Goal: Task Accomplishment & Management: Use online tool/utility

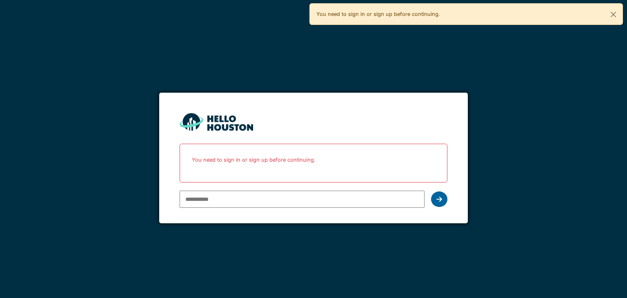
type input "**********"
click at [439, 204] on div at bounding box center [439, 199] width 16 height 16
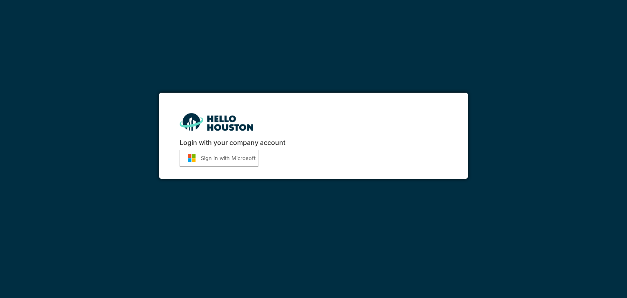
click at [214, 164] on button "Sign in with Microsoft" at bounding box center [219, 158] width 79 height 17
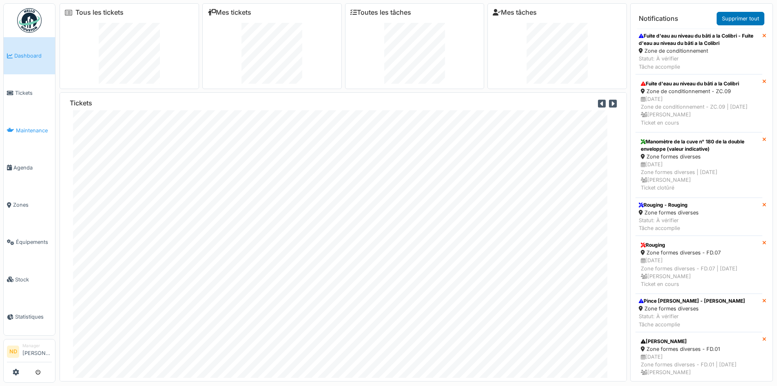
click at [23, 128] on span "Maintenance" at bounding box center [34, 130] width 36 height 8
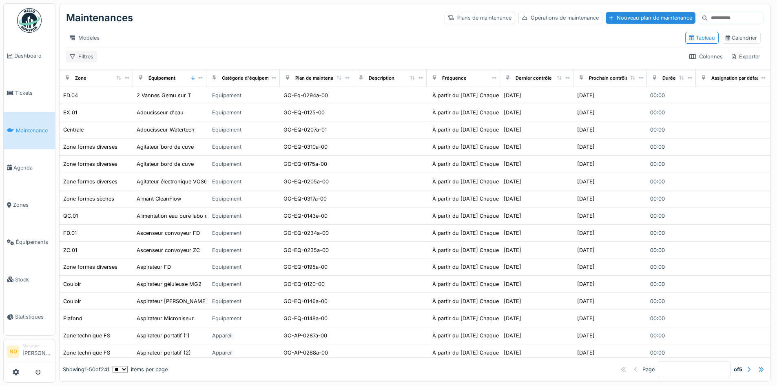
click at [88, 61] on div "Filtres" at bounding box center [81, 57] width 31 height 12
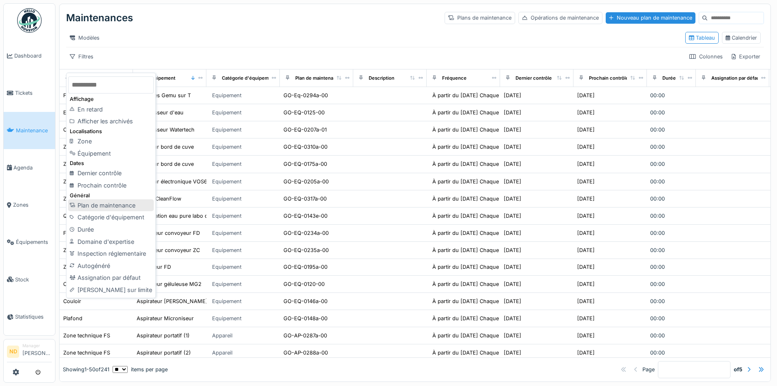
scroll to position [6, 0]
click at [105, 147] on div "Équipement" at bounding box center [111, 153] width 86 height 12
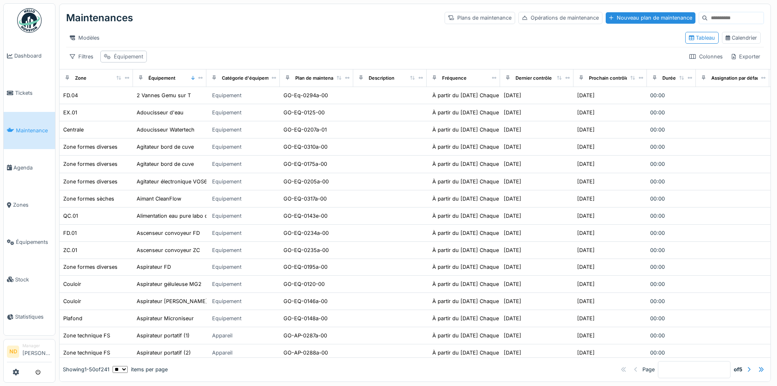
click at [139, 60] on div "Équipement" at bounding box center [128, 57] width 29 height 8
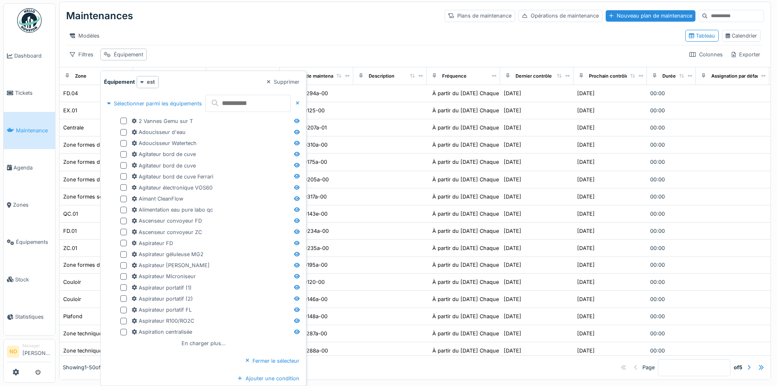
click at [244, 106] on input "text" at bounding box center [248, 103] width 86 height 17
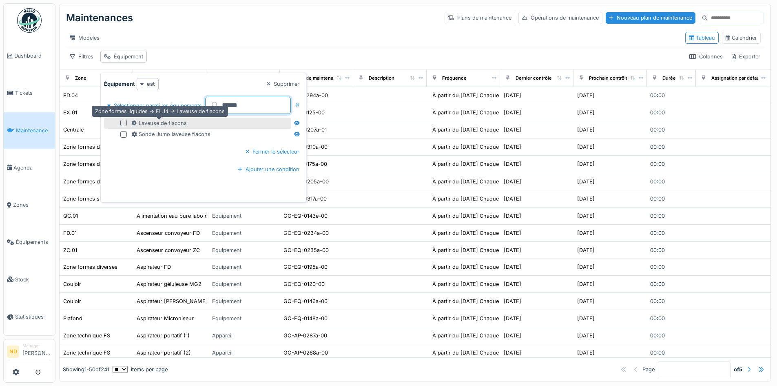
type input "******"
click at [172, 119] on div "Laveuse de flacons" at bounding box center [159, 123] width 55 height 8
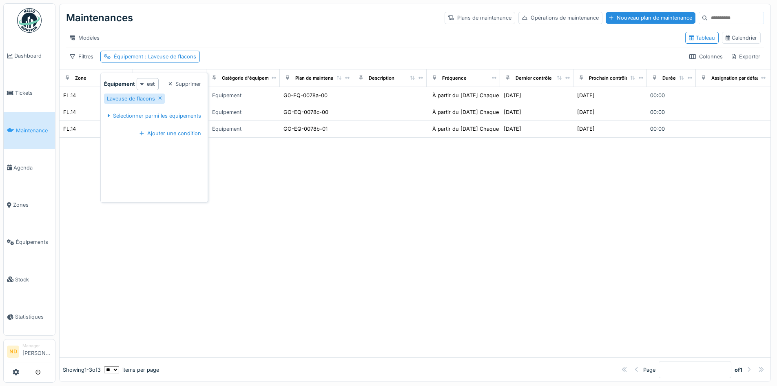
click at [383, 239] on div at bounding box center [415, 246] width 711 height 219
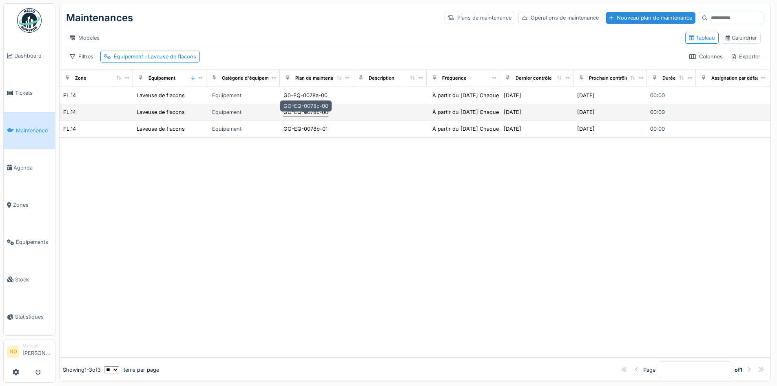
click at [297, 113] on div "GO-EQ-0078c-00" at bounding box center [306, 112] width 45 height 8
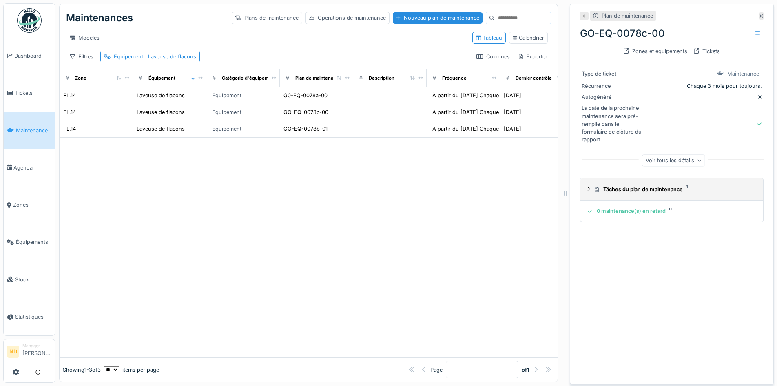
click at [625, 185] on div "Tâches du plan de maintenance 1" at bounding box center [674, 189] width 160 height 8
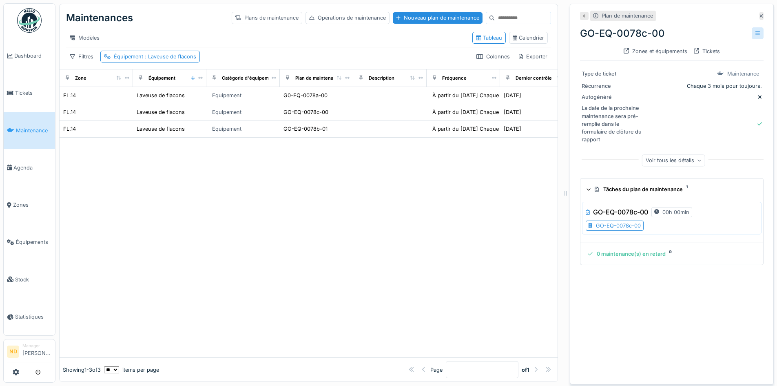
click at [756, 31] on icon at bounding box center [758, 33] width 4 height 5
click at [448, 206] on div at bounding box center [309, 246] width 498 height 219
click at [529, 38] on div "Calendrier" at bounding box center [528, 38] width 31 height 8
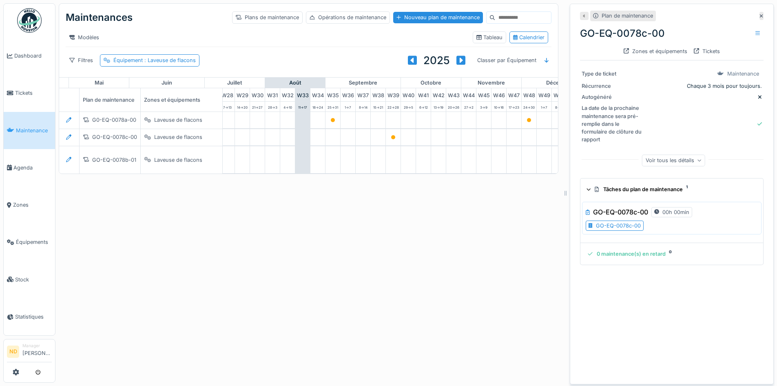
scroll to position [0, 435]
click at [760, 13] on icon at bounding box center [762, 15] width 4 height 5
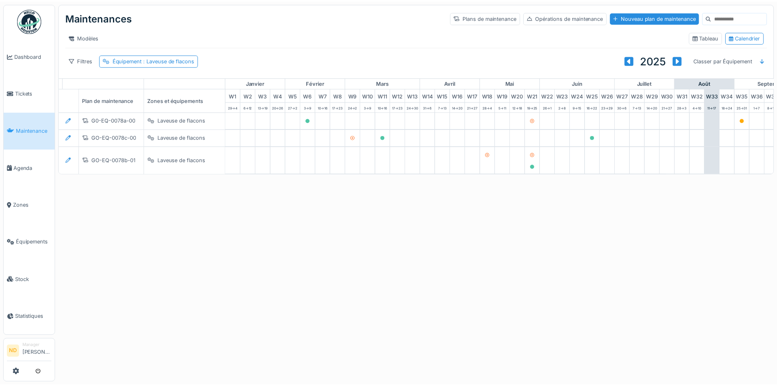
scroll to position [0, 17]
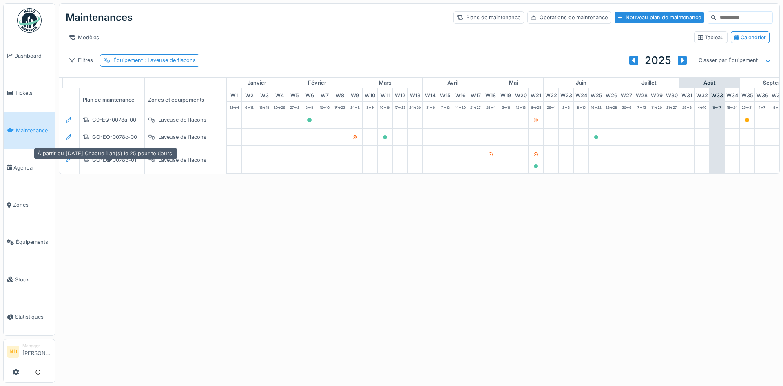
click at [122, 164] on div "GO-EQ-0078b-01" at bounding box center [114, 160] width 44 height 8
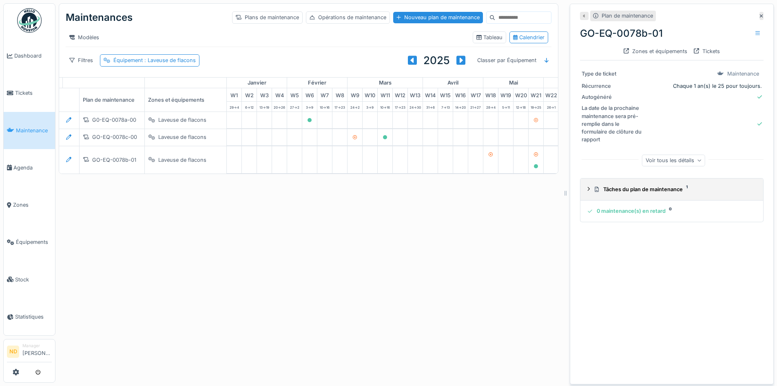
click at [605, 192] on div "Tâches du plan de maintenance 1" at bounding box center [674, 189] width 160 height 8
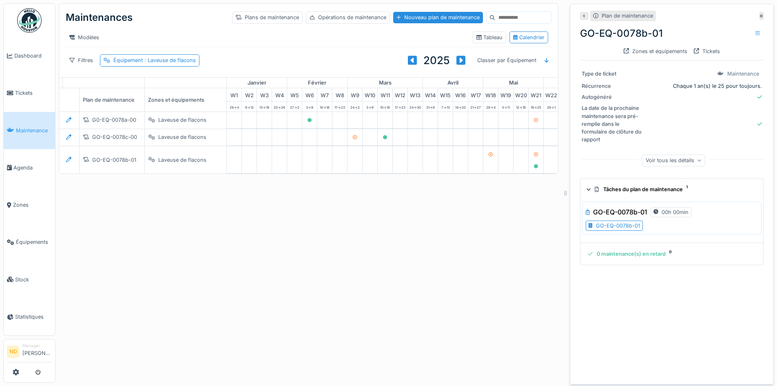
click at [611, 226] on div "GO-EQ-0078b-01" at bounding box center [618, 226] width 44 height 8
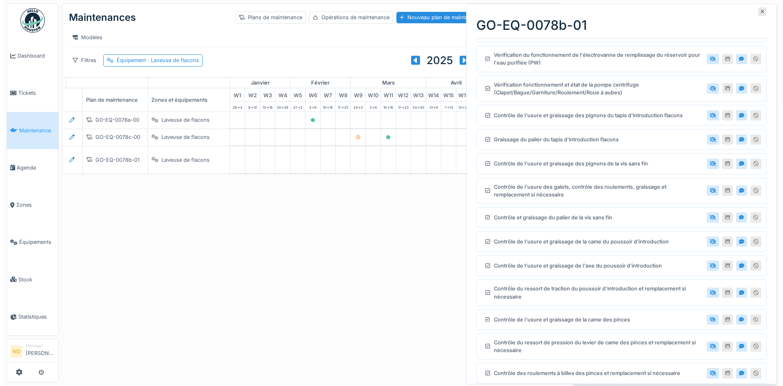
scroll to position [57, 0]
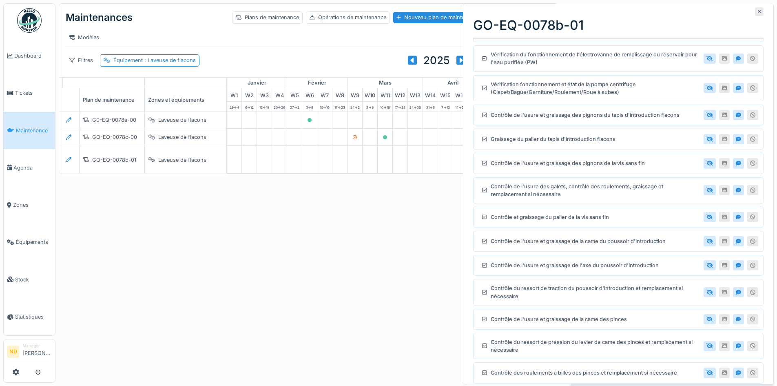
click at [334, 306] on div "Maintenances Plans de maintenance Opérations de maintenance Nouveau plan de mai…" at bounding box center [416, 193] width 722 height 386
click at [758, 12] on icon at bounding box center [760, 11] width 4 height 5
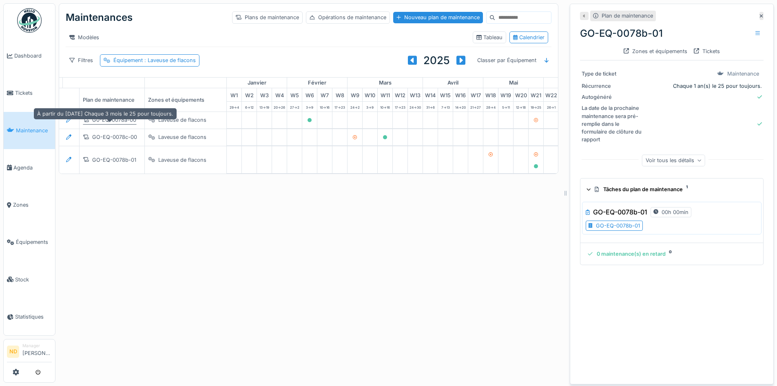
click at [129, 124] on div "G0-EQ-0078a-00" at bounding box center [114, 120] width 44 height 8
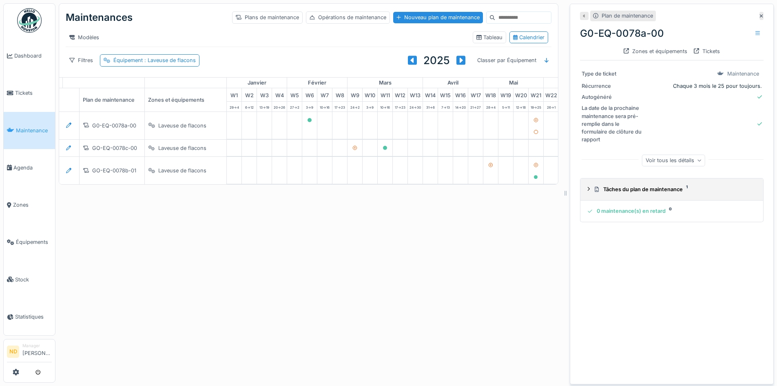
click at [715, 186] on div "Tâches du plan de maintenance 1" at bounding box center [674, 189] width 160 height 8
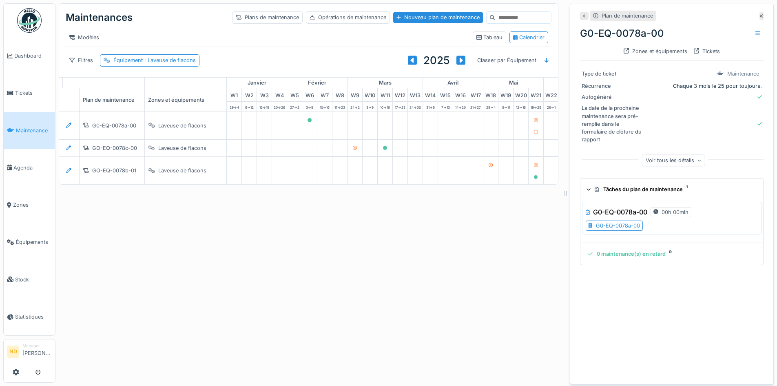
click at [621, 224] on div "G0-EQ-0078a-00" at bounding box center [618, 226] width 44 height 8
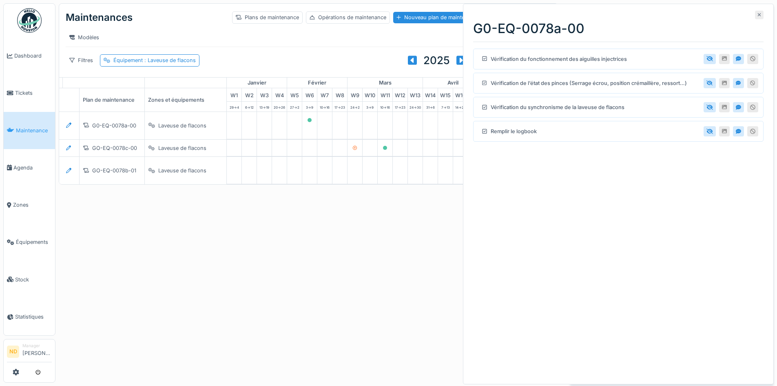
click at [758, 16] on icon at bounding box center [760, 14] width 4 height 5
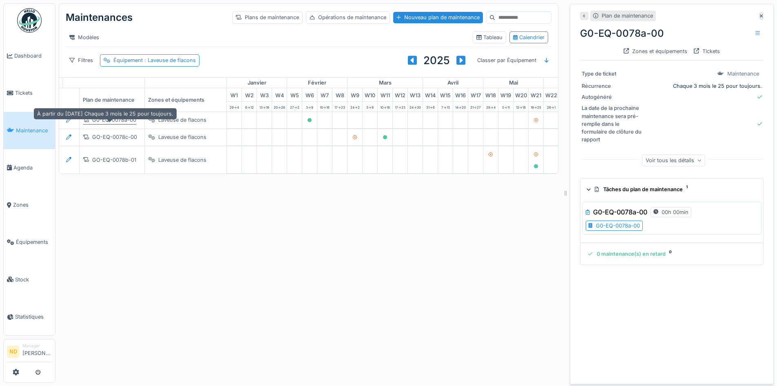
click at [121, 124] on div "G0-EQ-0078a-00" at bounding box center [114, 120] width 44 height 8
click at [596, 224] on div "G0-EQ-0078a-00" at bounding box center [618, 226] width 44 height 8
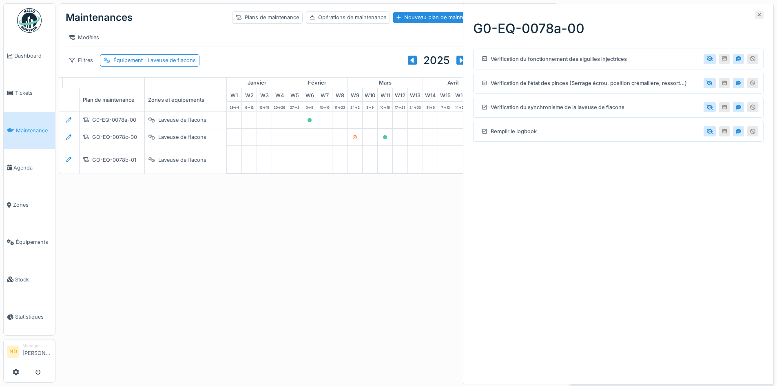
click at [758, 16] on icon at bounding box center [760, 14] width 4 height 5
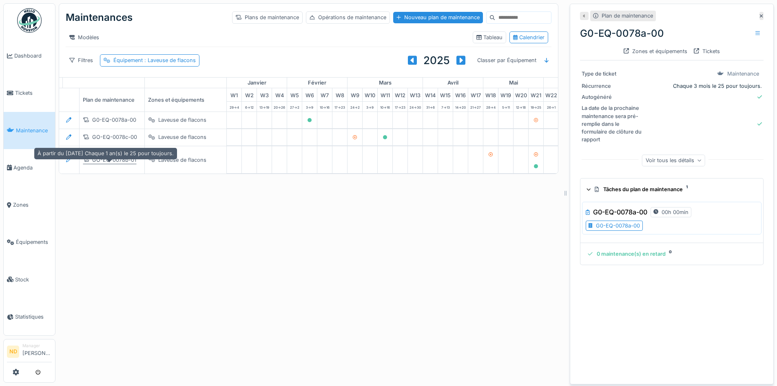
click at [122, 164] on div "GO-EQ-0078b-01" at bounding box center [114, 160] width 44 height 8
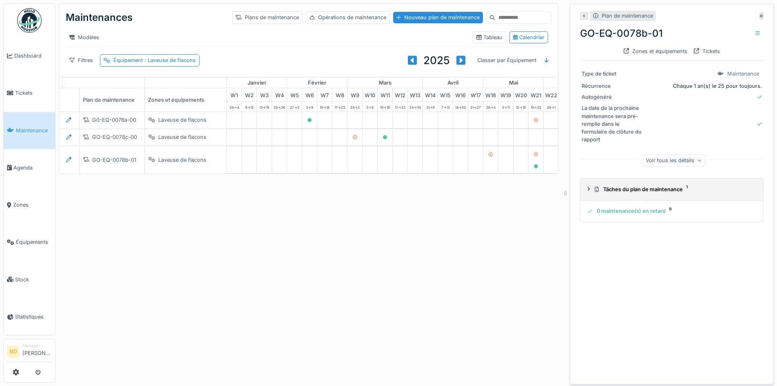
click at [595, 184] on summary "Tâches du plan de maintenance 1" at bounding box center [672, 189] width 176 height 15
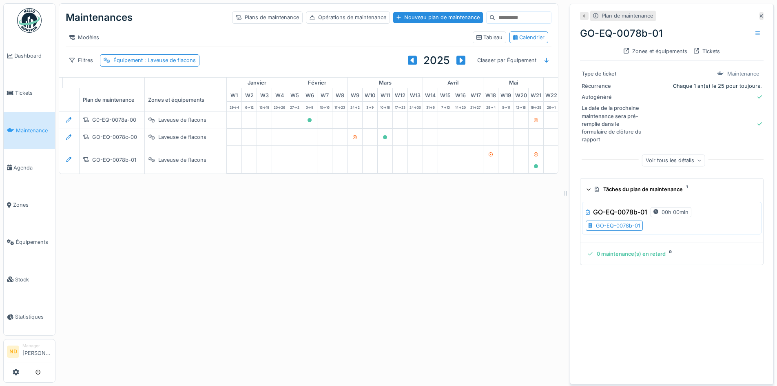
click at [623, 228] on div "GO-EQ-0078b-01" at bounding box center [618, 226] width 44 height 8
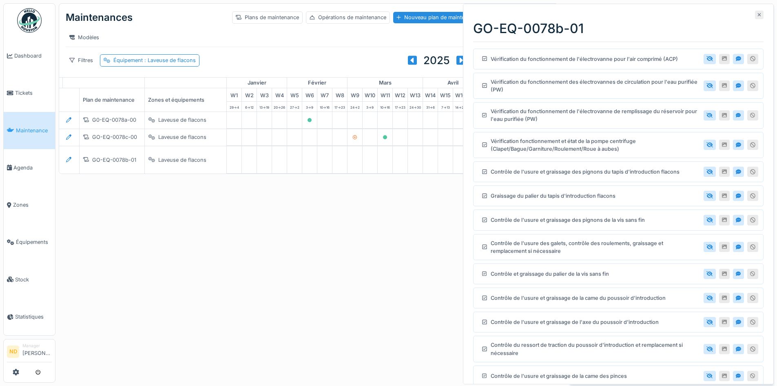
click at [758, 16] on icon at bounding box center [759, 14] width 3 height 3
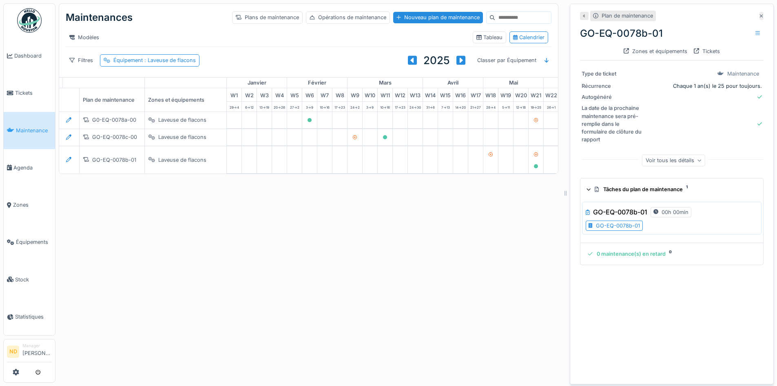
click at [760, 12] on div at bounding box center [762, 16] width 4 height 9
